Goal: Register for event/course

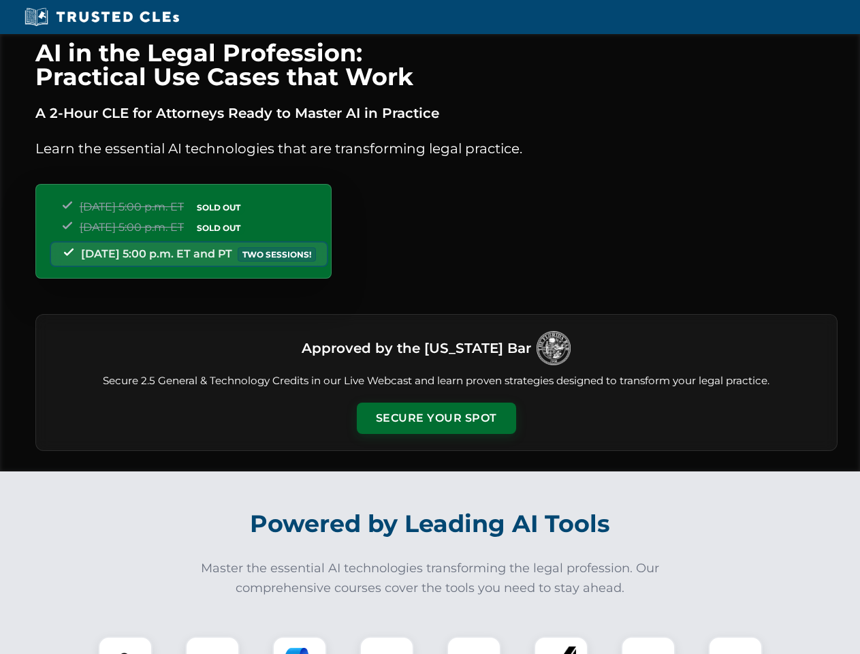
click at [436, 418] on button "Secure Your Spot" at bounding box center [436, 418] width 159 height 31
click at [125, 645] on img at bounding box center [126, 664] width 40 height 40
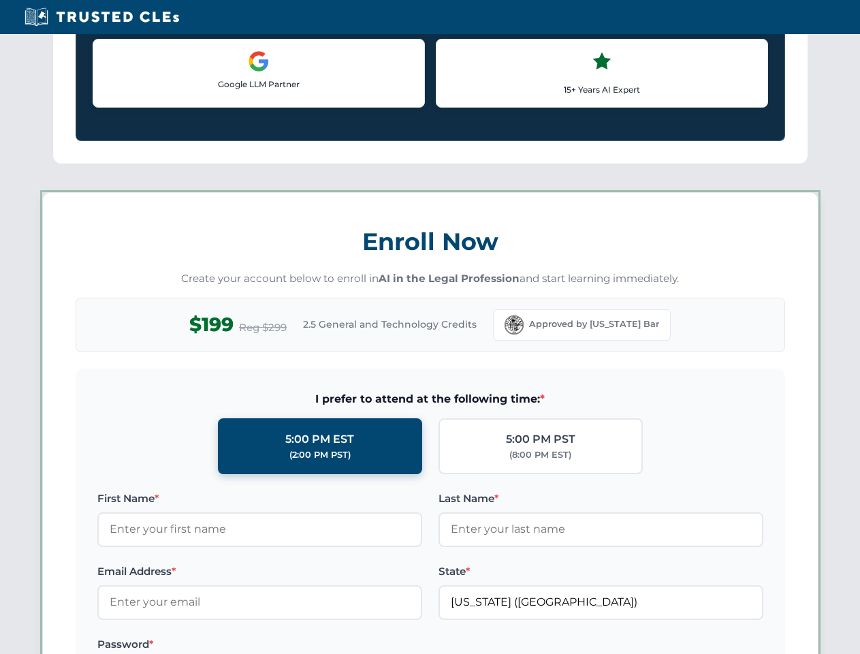
click at [300, 645] on label "Password *" at bounding box center [259, 644] width 325 height 16
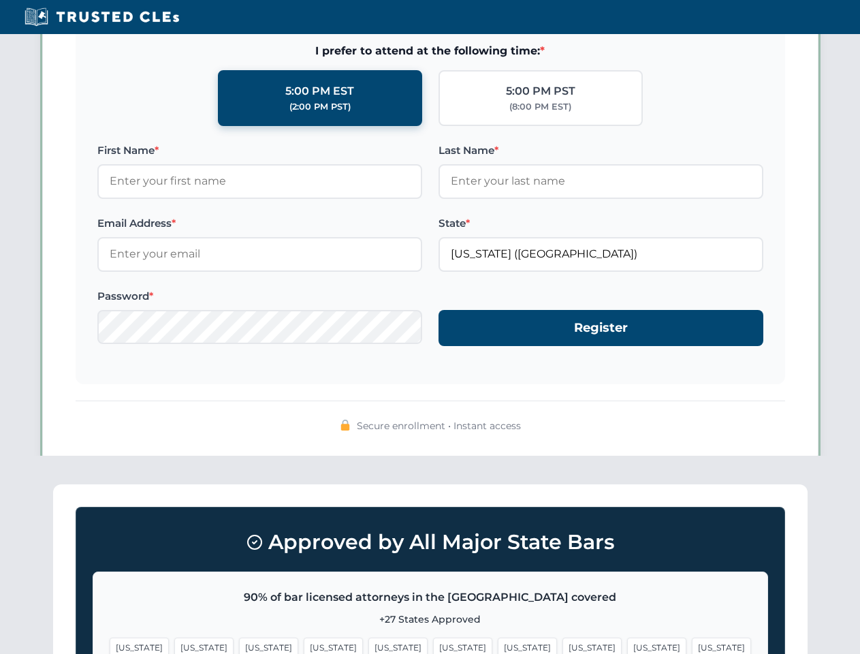
click at [627, 645] on span "[US_STATE]" at bounding box center [656, 648] width 59 height 20
